Goal: Information Seeking & Learning: Learn about a topic

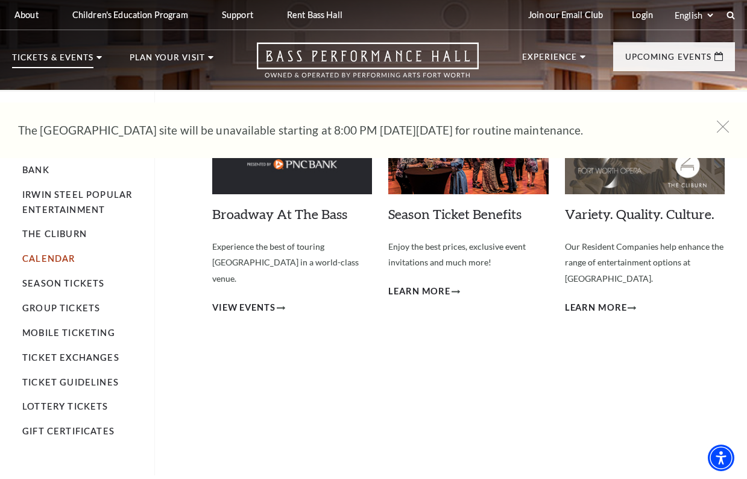
click at [52, 254] on link "Calendar" at bounding box center [48, 258] width 52 height 10
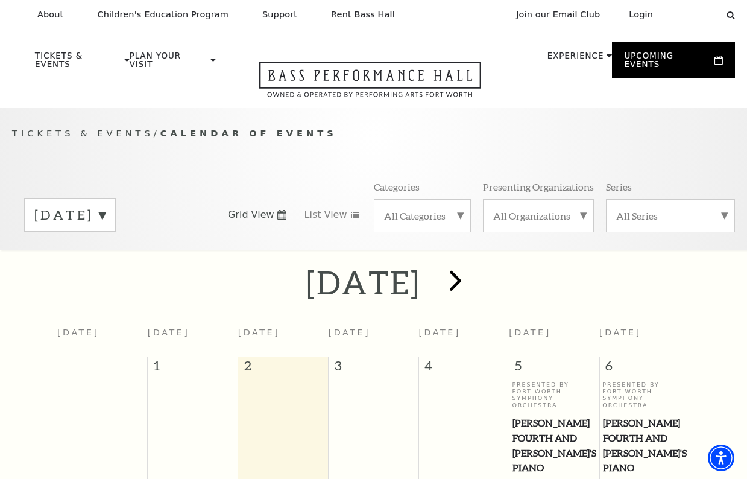
click at [473, 274] on span "next" at bounding box center [455, 280] width 34 height 34
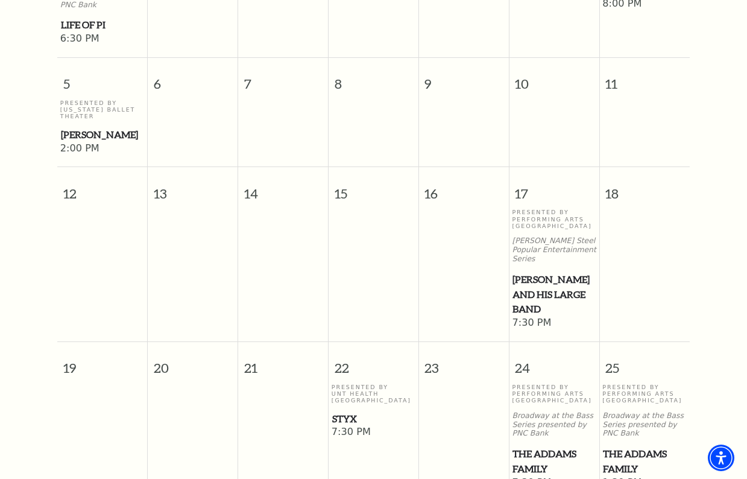
scroll to position [635, 0]
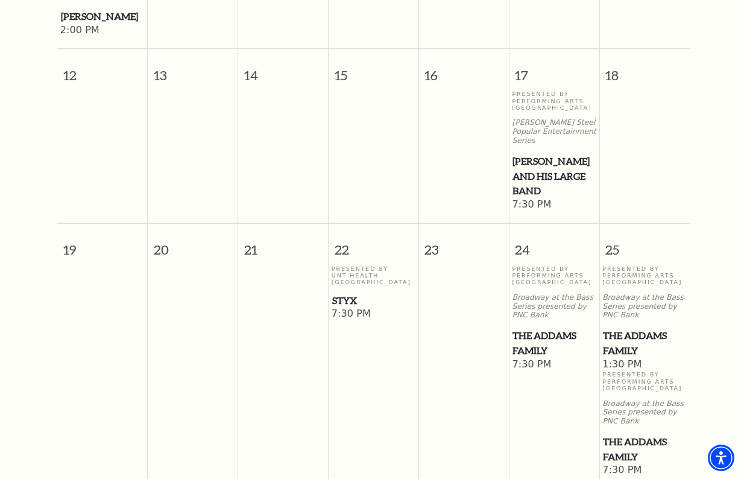
click at [533, 328] on span "The Addams Family" at bounding box center [553, 343] width 83 height 30
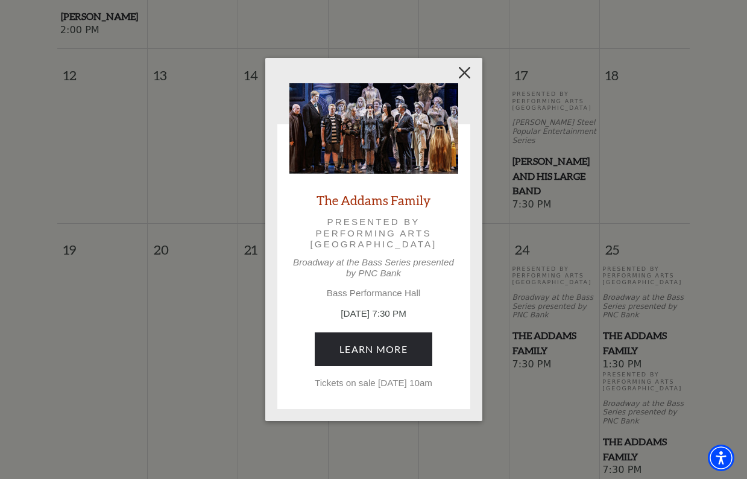
click at [466, 67] on button "Close" at bounding box center [464, 72] width 23 height 23
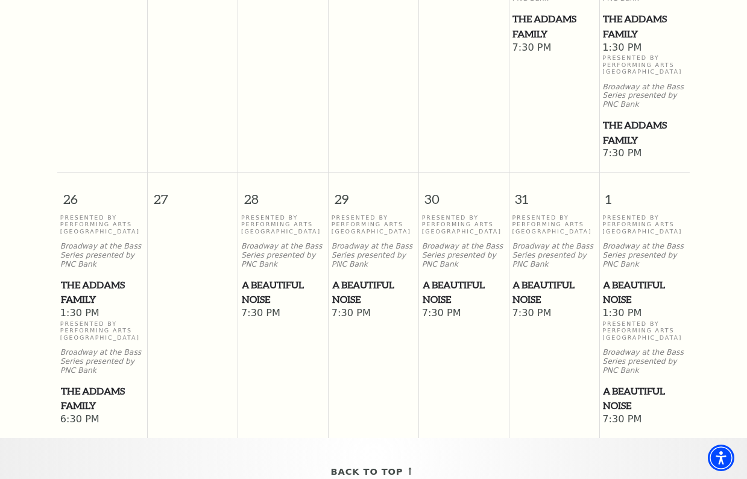
scroll to position [0, 0]
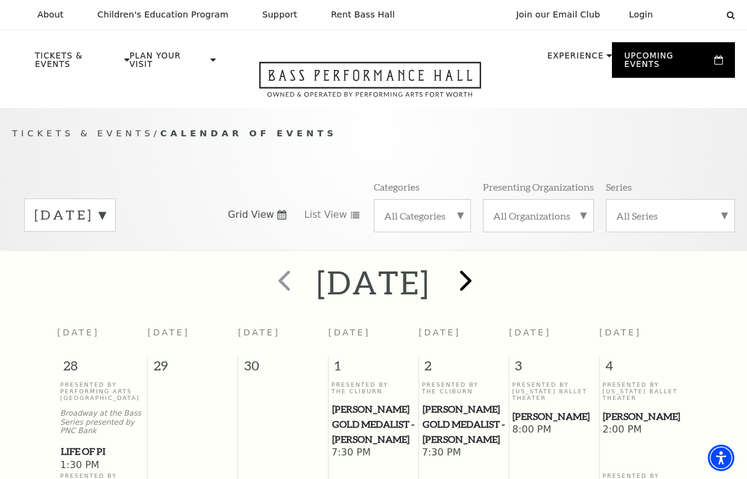
click at [483, 277] on span "next" at bounding box center [465, 280] width 34 height 34
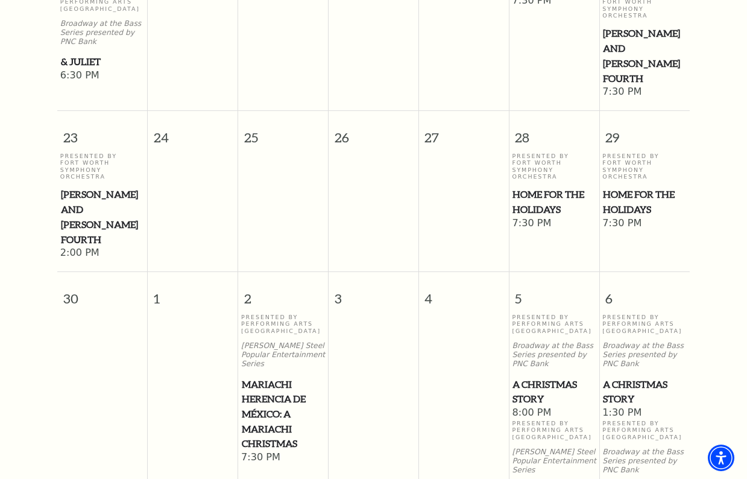
scroll to position [22, 0]
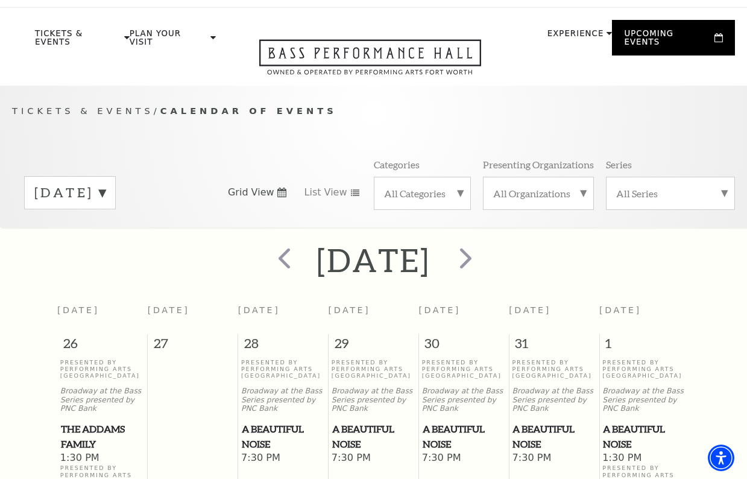
click at [483, 257] on span "next" at bounding box center [465, 258] width 34 height 34
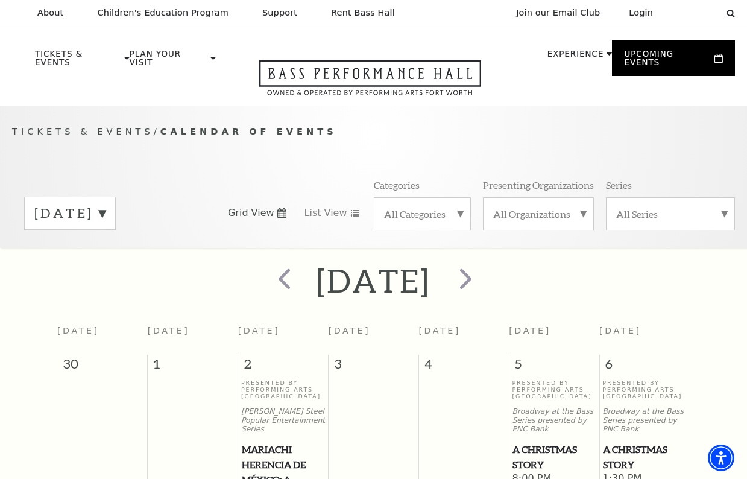
scroll to position [0, 0]
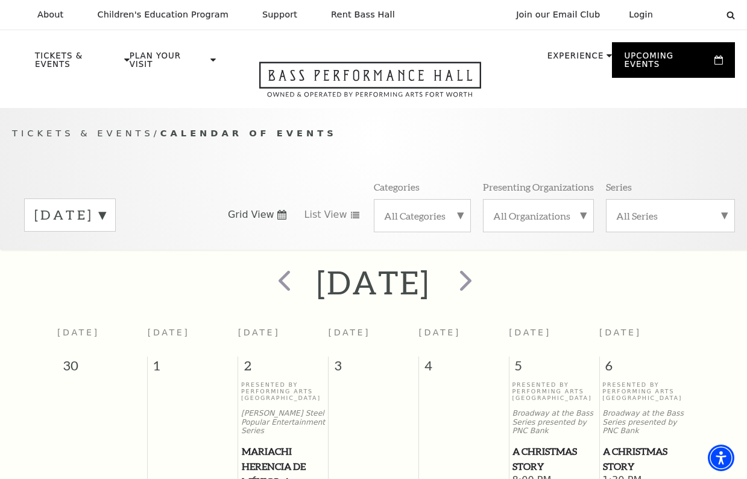
click at [245, 128] on span "Calendar of Events" at bounding box center [248, 133] width 177 height 10
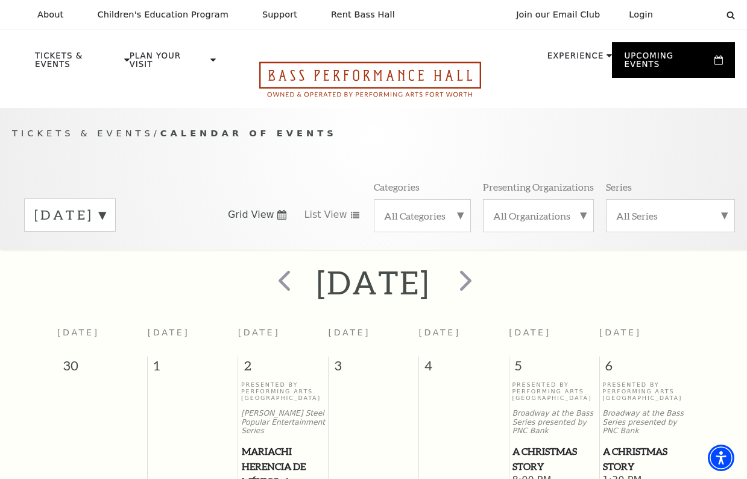
click at [344, 67] on use "Open this option" at bounding box center [370, 79] width 222 height 35
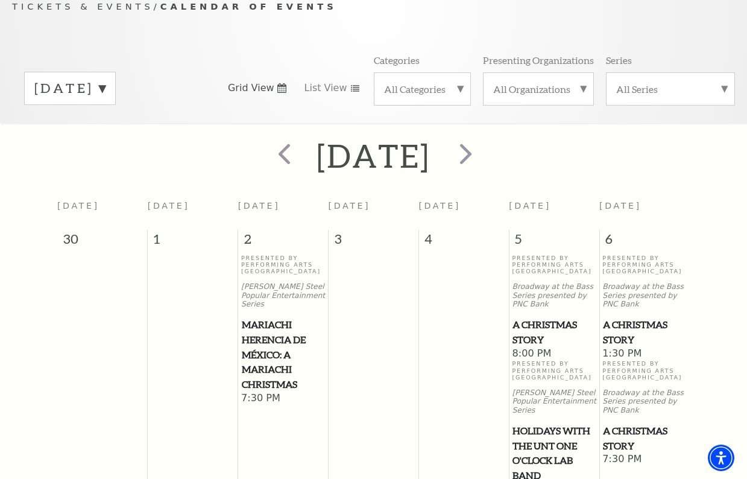
scroll to position [200, 0]
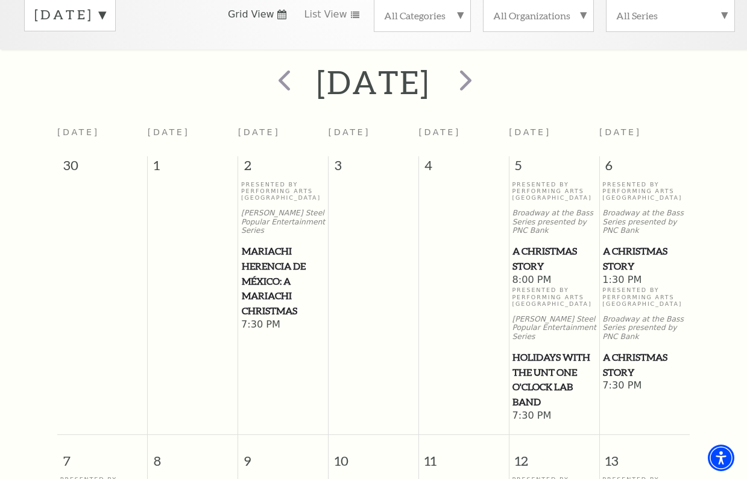
click at [535, 251] on span "A Christmas Story" at bounding box center [553, 259] width 83 height 30
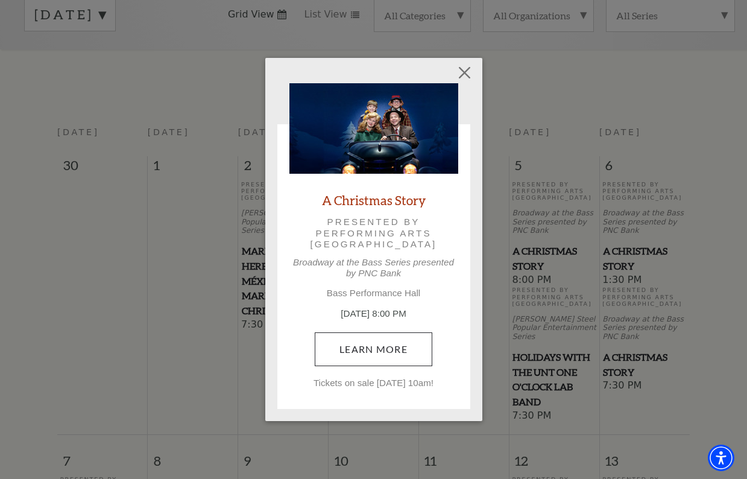
click at [404, 350] on link "Learn More" at bounding box center [374, 349] width 118 height 34
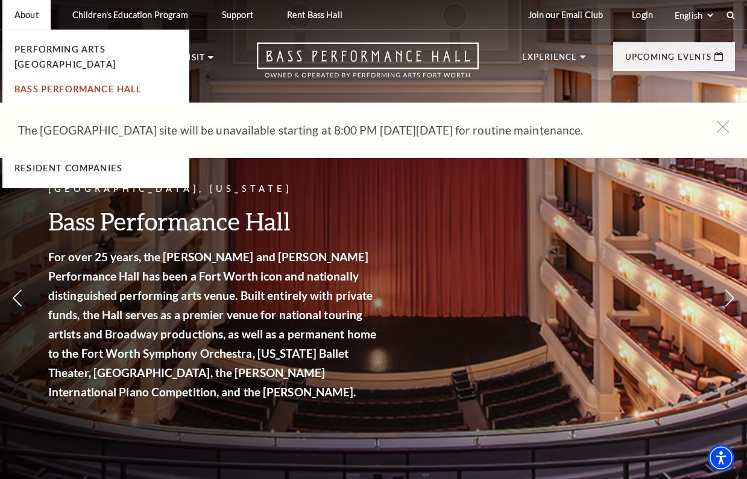
click at [43, 84] on link "Bass Performance Hall" at bounding box center [78, 89] width 128 height 10
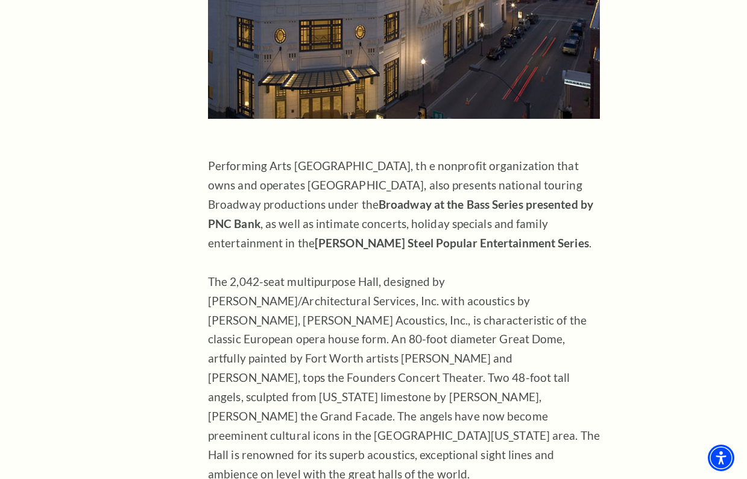
scroll to position [1029, 0]
